Goal: Information Seeking & Learning: Compare options

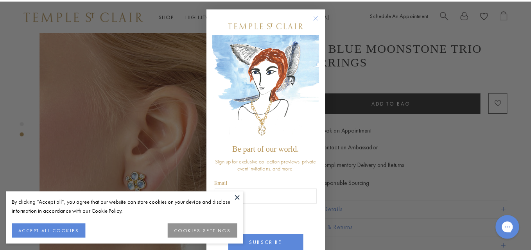
scroll to position [279, 0]
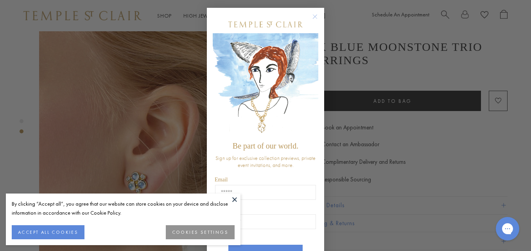
click at [234, 198] on button at bounding box center [235, 199] width 12 height 12
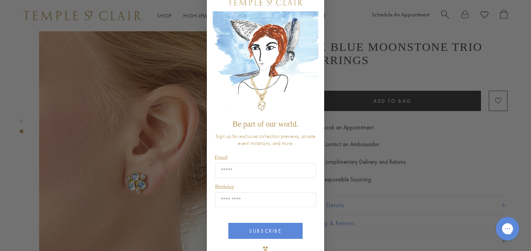
scroll to position [0, 0]
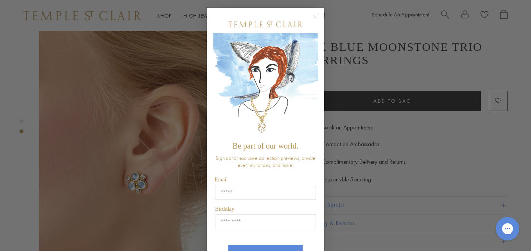
click at [311, 16] on circle "Close dialog" at bounding box center [314, 16] width 9 height 9
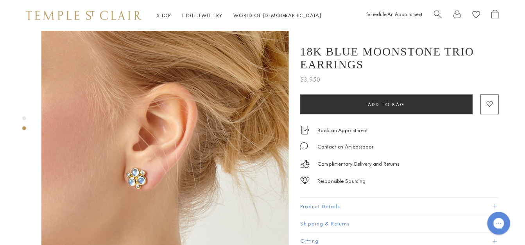
scroll to position [274, 0]
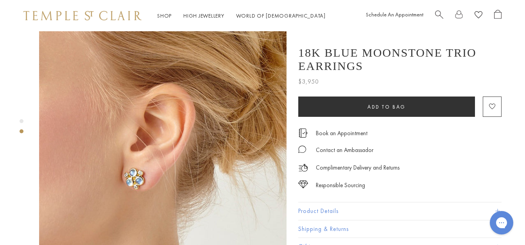
click at [21, 119] on div "Product gallery navigation" at bounding box center [22, 121] width 4 height 4
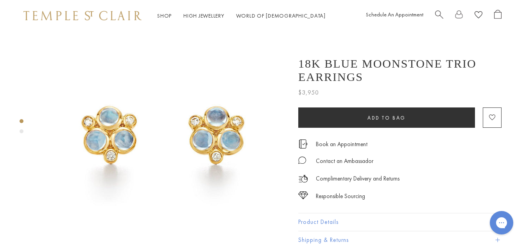
scroll to position [0, 0]
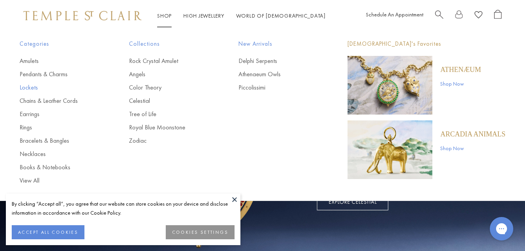
click at [28, 86] on link "Lockets" at bounding box center [59, 87] width 78 height 9
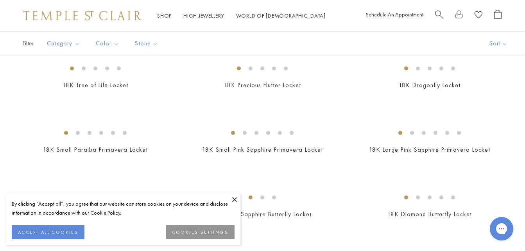
scroll to position [235, 0]
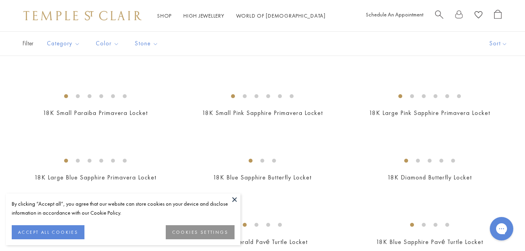
click at [234, 198] on button at bounding box center [235, 199] width 12 height 12
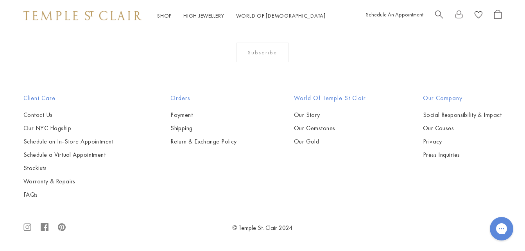
scroll to position [704, 0]
click at [0, 0] on img at bounding box center [0, 0] width 0 height 0
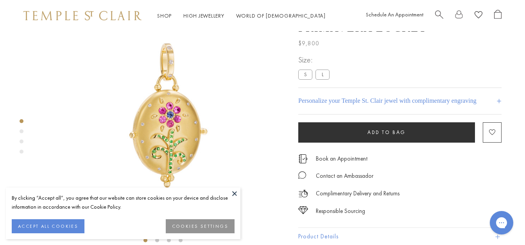
click at [234, 193] on button at bounding box center [235, 194] width 12 height 12
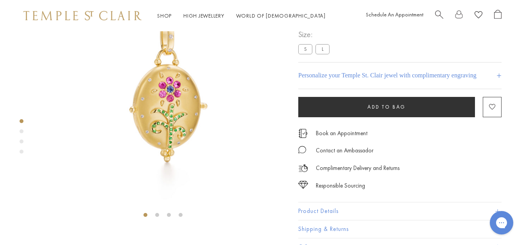
scroll to position [70, 0]
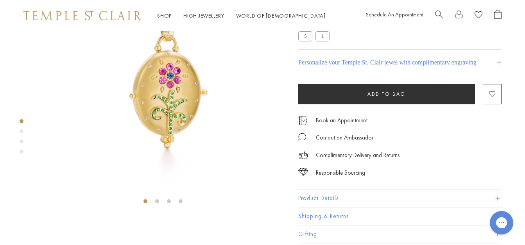
click at [22, 130] on div "Product gallery navigation" at bounding box center [22, 131] width 4 height 4
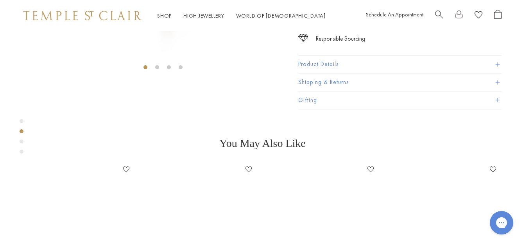
scroll to position [247, 0]
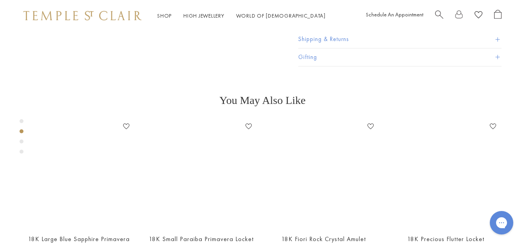
click at [21, 140] on div "Product gallery navigation" at bounding box center [22, 142] width 4 height 4
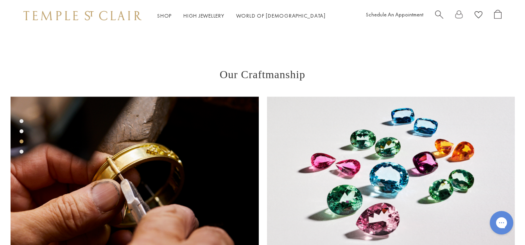
scroll to position [495, 0]
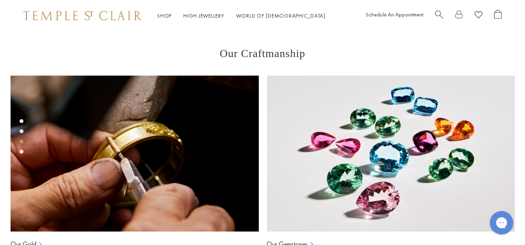
click at [22, 151] on div "Product gallery navigation" at bounding box center [22, 152] width 4 height 4
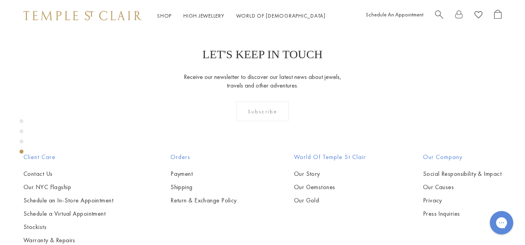
scroll to position [781, 0]
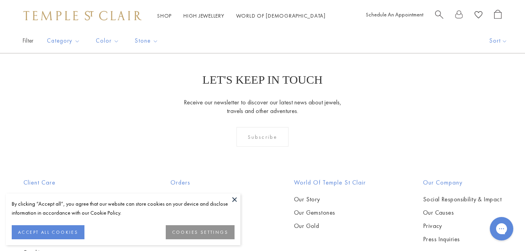
scroll to position [540, 0]
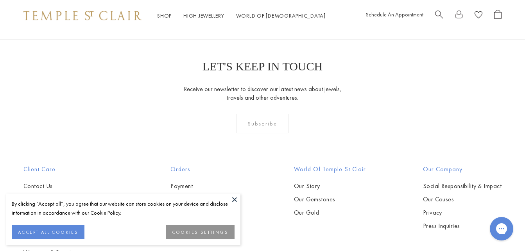
click at [234, 197] on button at bounding box center [235, 199] width 12 height 12
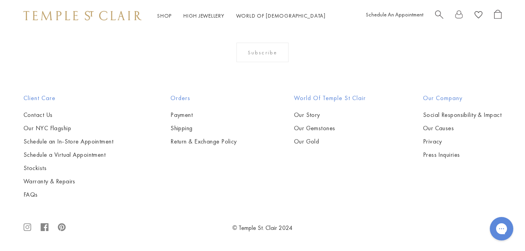
scroll to position [1400, 0]
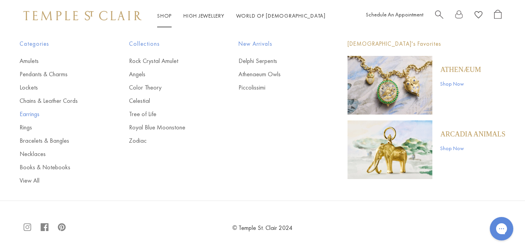
click at [37, 114] on link "Earrings" at bounding box center [59, 114] width 78 height 9
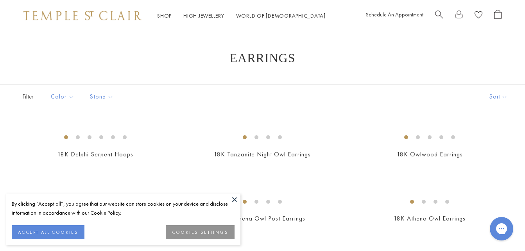
click at [233, 198] on button at bounding box center [235, 199] width 12 height 12
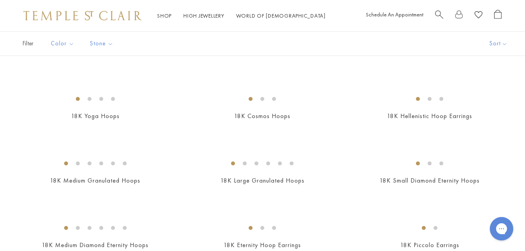
scroll to position [704, 0]
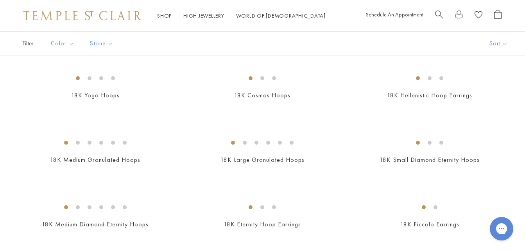
click at [0, 0] on img at bounding box center [0, 0] width 0 height 0
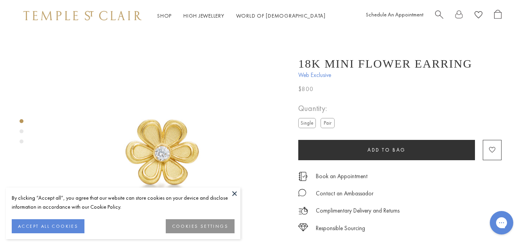
click at [177, 145] on img at bounding box center [162, 154] width 247 height 247
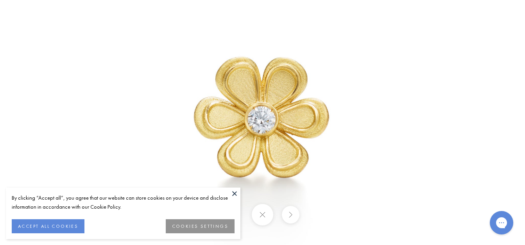
click at [289, 214] on button at bounding box center [291, 215] width 18 height 18
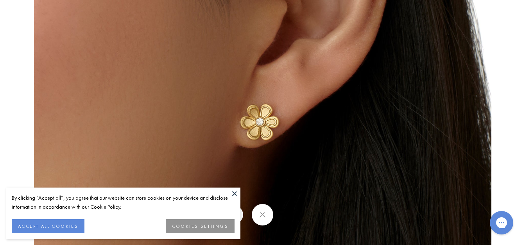
click at [289, 214] on div at bounding box center [262, 214] width 525 height 21
click at [263, 213] on button at bounding box center [262, 214] width 21 height 21
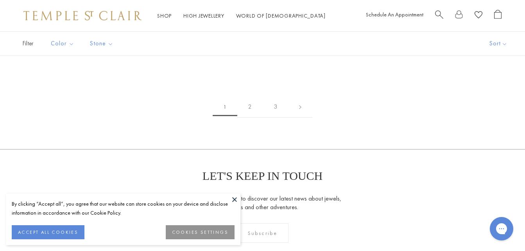
scroll to position [1126, 0]
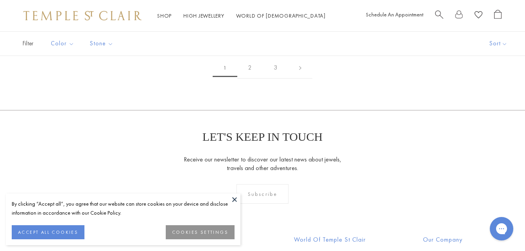
click at [0, 0] on img at bounding box center [0, 0] width 0 height 0
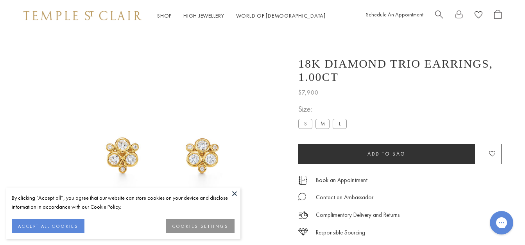
scroll to position [31, 0]
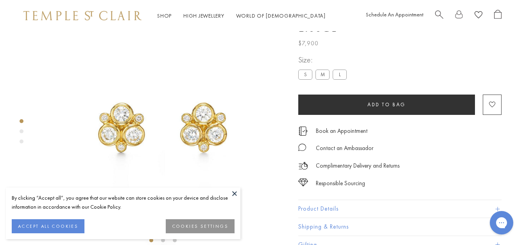
click at [21, 130] on div "Product gallery navigation" at bounding box center [22, 131] width 4 height 4
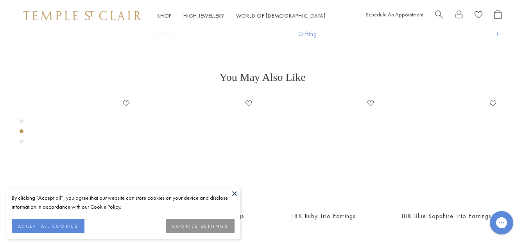
scroll to position [247, 0]
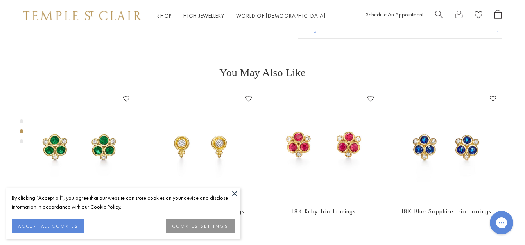
click at [21, 140] on div "Product gallery navigation" at bounding box center [22, 142] width 4 height 4
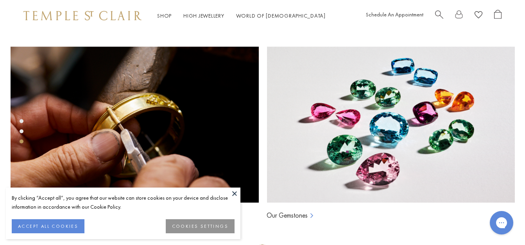
scroll to position [495, 0]
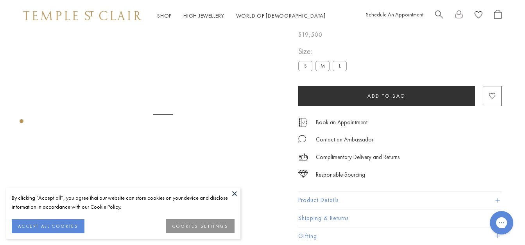
scroll to position [31, 0]
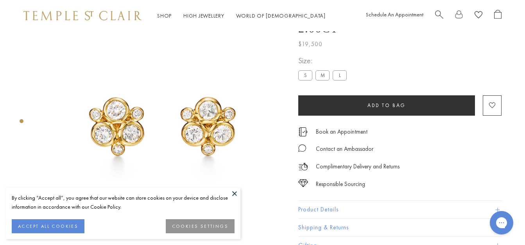
click at [152, 121] on img at bounding box center [162, 123] width 247 height 247
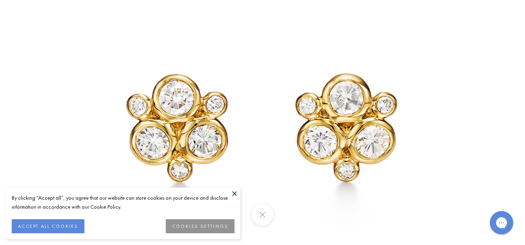
click at [261, 214] on button at bounding box center [262, 214] width 21 height 21
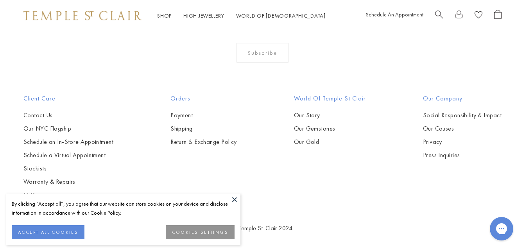
scroll to position [1510, 0]
click at [0, 0] on img at bounding box center [0, 0] width 0 height 0
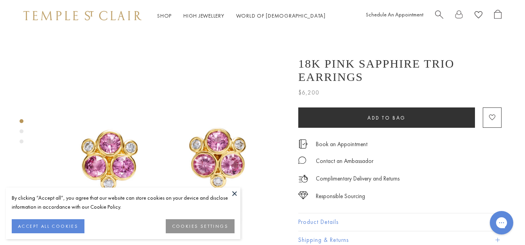
click at [21, 129] on div "Product gallery navigation" at bounding box center [22, 131] width 4 height 4
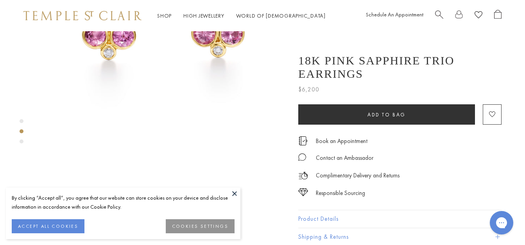
scroll to position [247, 0]
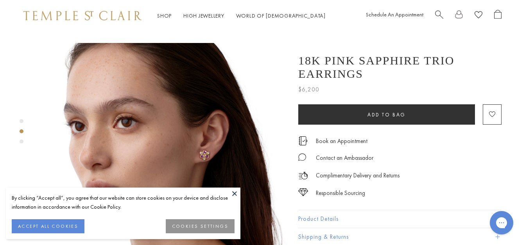
click at [21, 141] on div "Product gallery navigation" at bounding box center [22, 142] width 4 height 4
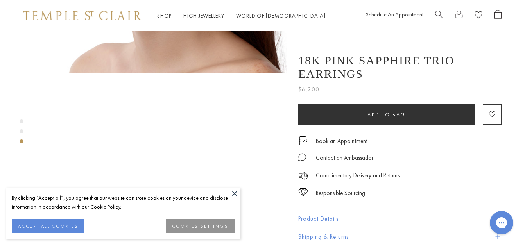
scroll to position [495, 0]
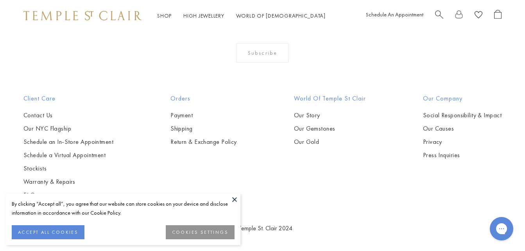
click at [0, 0] on img at bounding box center [0, 0] width 0 height 0
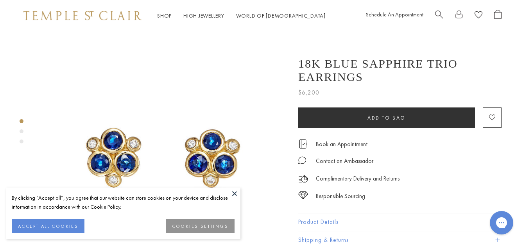
click at [21, 131] on div "Product gallery navigation" at bounding box center [22, 131] width 4 height 4
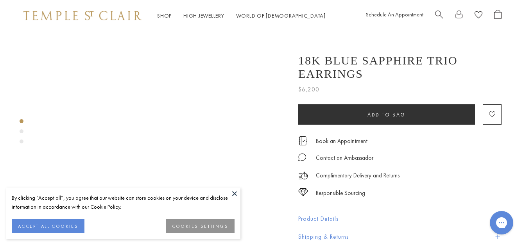
scroll to position [247, 0]
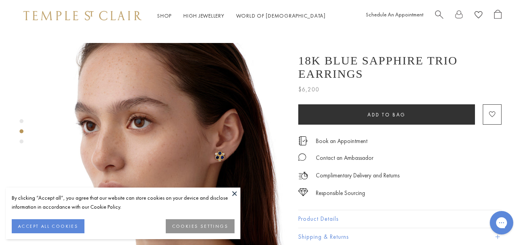
click at [20, 139] on div "Product gallery navigation" at bounding box center [22, 133] width 4 height 32
click at [22, 141] on div "Product gallery navigation" at bounding box center [22, 142] width 4 height 4
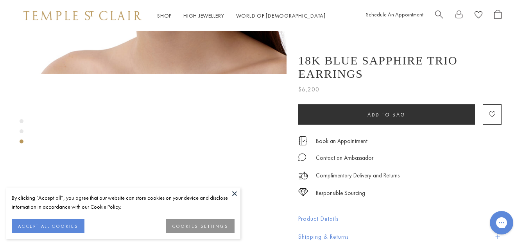
scroll to position [495, 0]
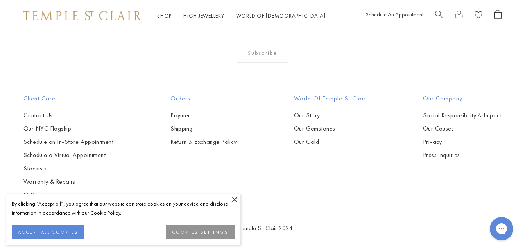
scroll to position [1731, 0]
click at [0, 0] on img at bounding box center [0, 0] width 0 height 0
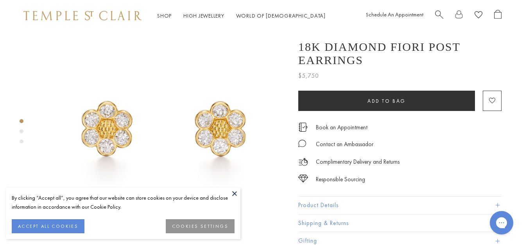
scroll to position [39, 0]
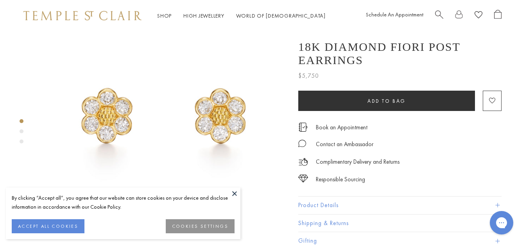
click at [21, 130] on div "Product gallery navigation" at bounding box center [22, 131] width 4 height 4
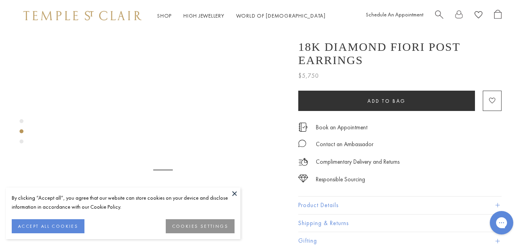
scroll to position [247, 0]
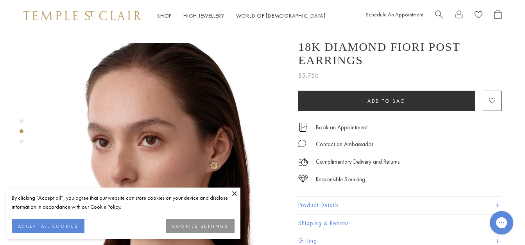
click at [20, 141] on div "Product gallery navigation" at bounding box center [22, 142] width 4 height 4
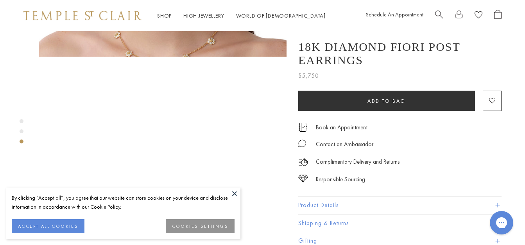
scroll to position [495, 0]
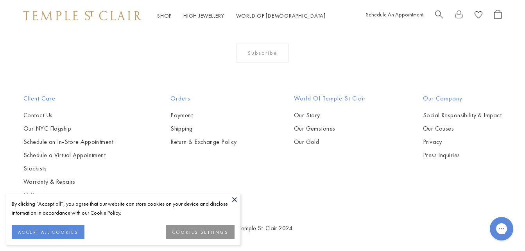
scroll to position [3209, 0]
click at [234, 198] on button at bounding box center [235, 199] width 12 height 12
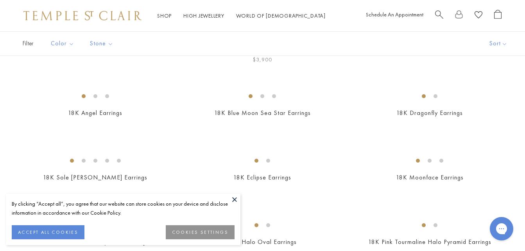
scroll to position [117, 0]
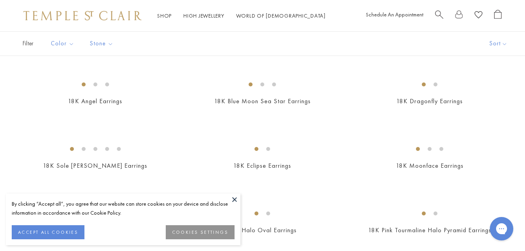
click at [0, 0] on img at bounding box center [0, 0] width 0 height 0
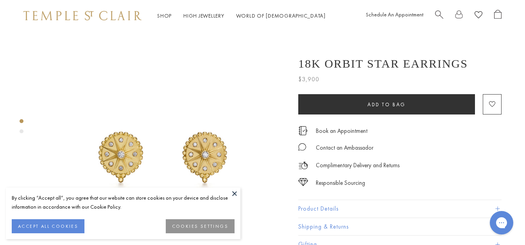
click at [20, 131] on div "Product gallery navigation" at bounding box center [22, 131] width 4 height 4
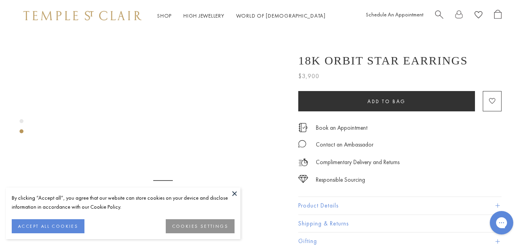
scroll to position [247, 0]
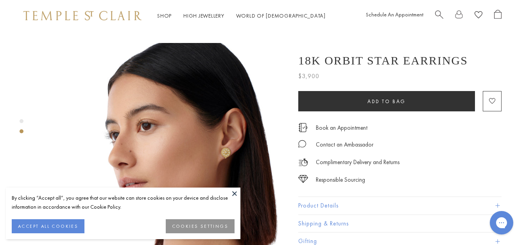
click at [194, 134] on img at bounding box center [162, 166] width 247 height 247
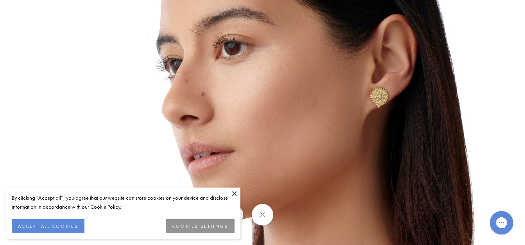
click at [233, 192] on button at bounding box center [235, 194] width 12 height 12
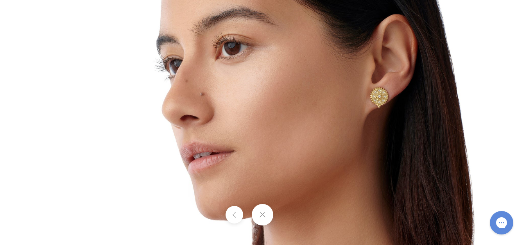
click at [264, 214] on button at bounding box center [262, 214] width 21 height 21
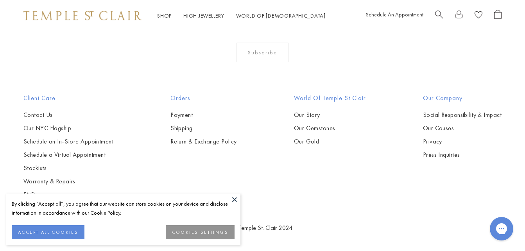
scroll to position [2736, 0]
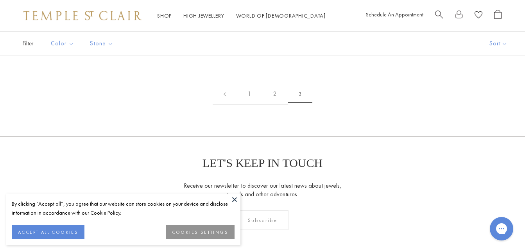
scroll to position [156, 0]
